Goal: Entertainment & Leisure: Consume media (video, audio)

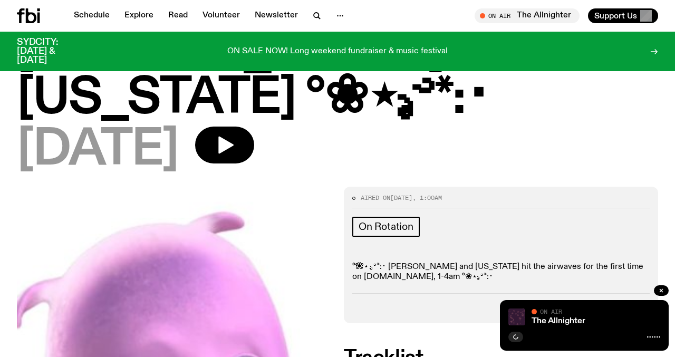
scroll to position [181, 0]
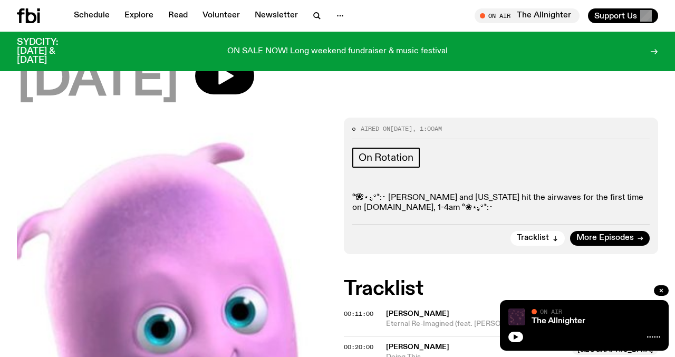
click at [399, 310] on span "[PERSON_NAME]" at bounding box center [417, 313] width 63 height 7
click at [365, 310] on span "00:11:00" at bounding box center [359, 314] width 30 height 8
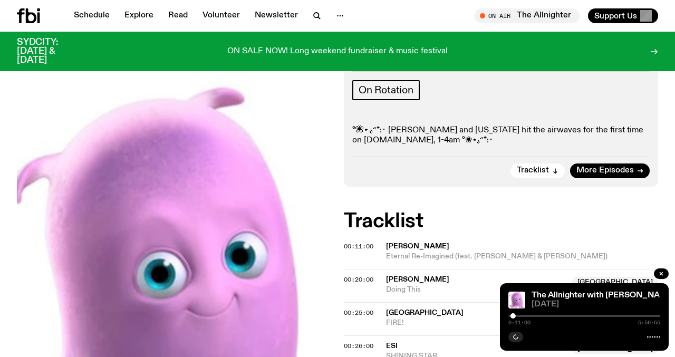
scroll to position [252, 0]
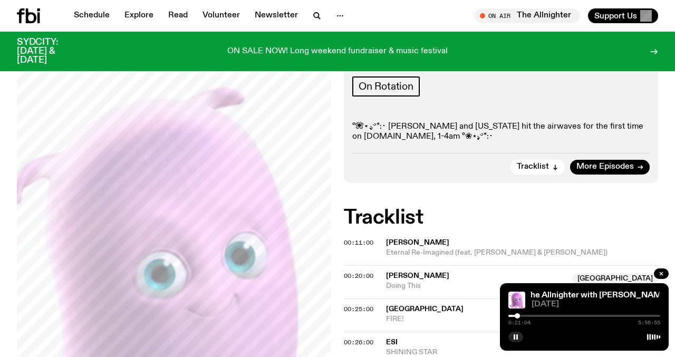
click at [518, 316] on div at bounding box center [517, 315] width 5 height 5
click at [516, 317] on div at bounding box center [515, 315] width 5 height 5
click at [515, 317] on div at bounding box center [514, 315] width 5 height 5
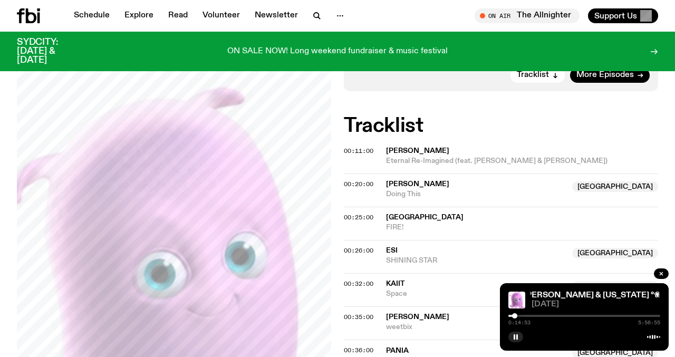
scroll to position [348, 0]
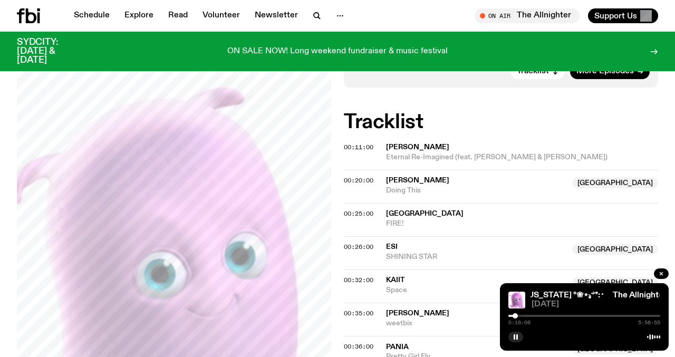
click at [516, 315] on div at bounding box center [515, 315] width 5 height 5
click at [362, 243] on span "00:26:00" at bounding box center [359, 247] width 30 height 8
click at [521, 316] on div at bounding box center [520, 315] width 5 height 5
click at [520, 316] on div at bounding box center [520, 315] width 5 height 5
click at [519, 316] on div at bounding box center [519, 315] width 5 height 5
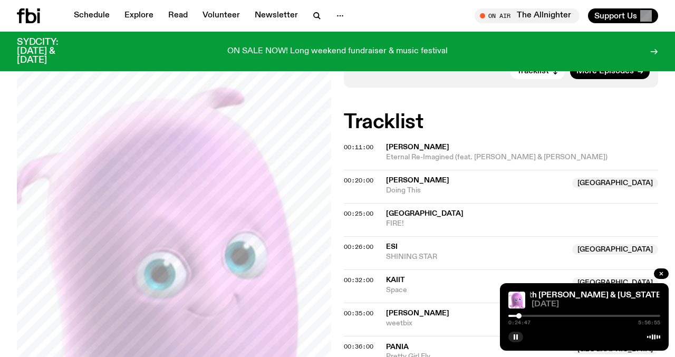
click at [519, 316] on div at bounding box center [519, 315] width 5 height 5
click at [520, 316] on div at bounding box center [520, 315] width 5 height 5
click at [353, 243] on span "00:26:00" at bounding box center [359, 247] width 30 height 8
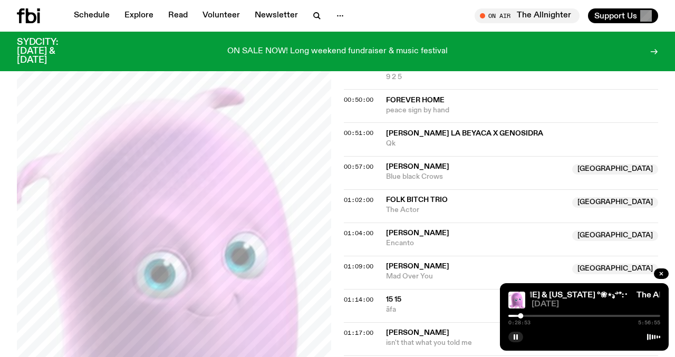
scroll to position [697, 0]
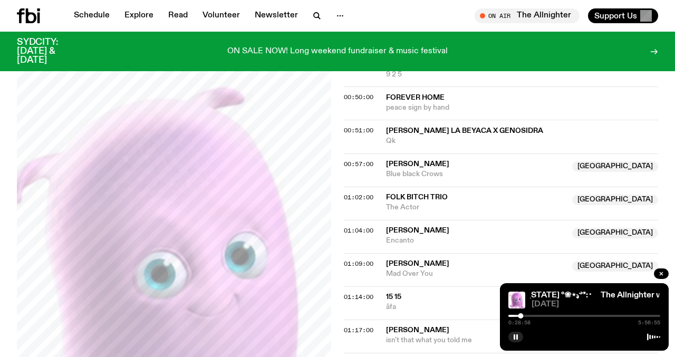
click at [424, 327] on span "[PERSON_NAME]" at bounding box center [417, 330] width 63 height 7
click at [358, 326] on span "01:17:00" at bounding box center [359, 330] width 30 height 8
click at [542, 317] on div at bounding box center [541, 315] width 5 height 5
click at [516, 335] on icon "button" at bounding box center [516, 337] width 6 height 6
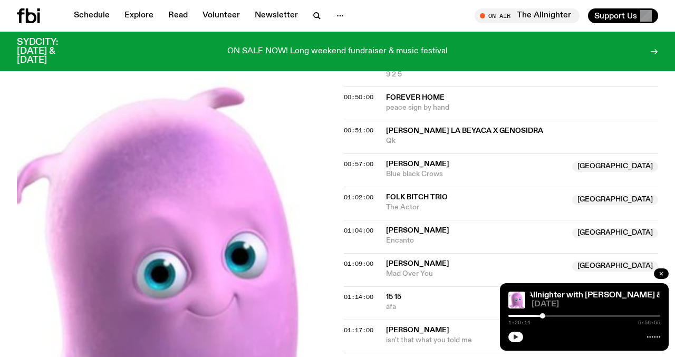
click at [663, 276] on icon "button" at bounding box center [662, 274] width 6 height 6
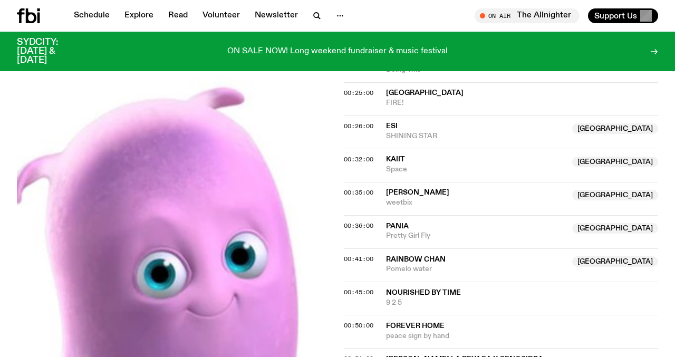
scroll to position [465, 0]
